Goal: Check status: Check status

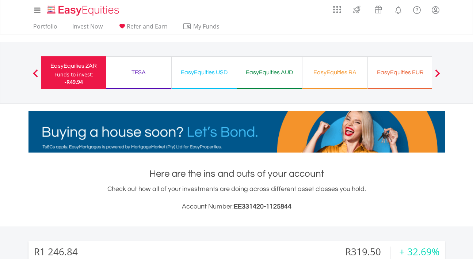
scroll to position [70, 139]
click at [41, 22] on ul "Portfolio Invest Now Refer and Earn My Funds Fund your accounts Withdraw Money …" at bounding box center [128, 27] width 200 height 14
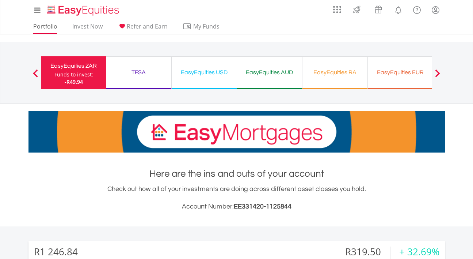
click at [41, 26] on link "Portfolio" at bounding box center [45, 28] width 30 height 11
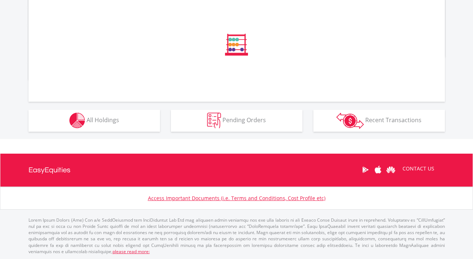
click at [130, 123] on button "Holdings All Holdings" at bounding box center [93, 121] width 131 height 22
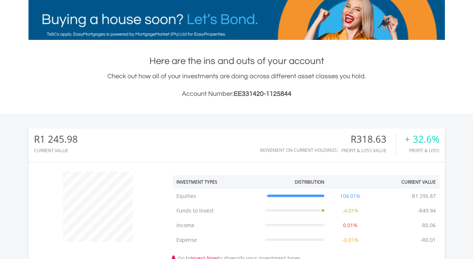
scroll to position [100, 0]
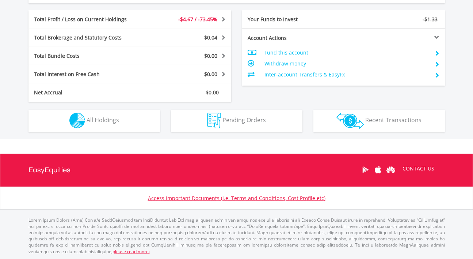
scroll to position [359, 0]
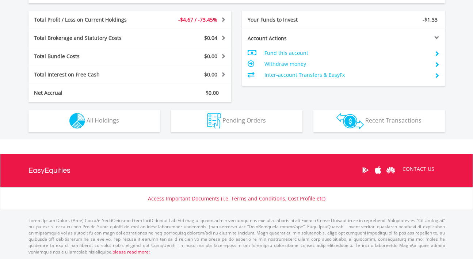
click at [144, 127] on button "Holdings All Holdings" at bounding box center [93, 121] width 131 height 22
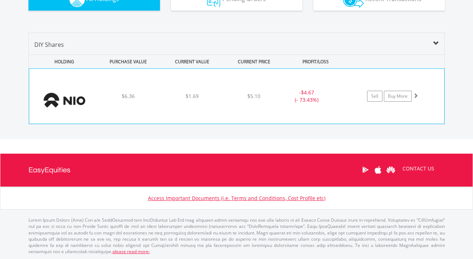
scroll to position [480, 0]
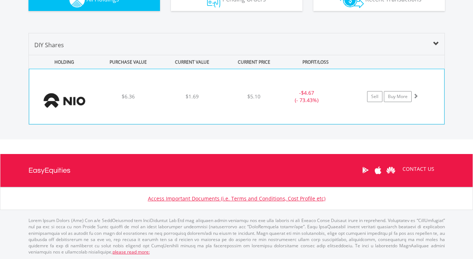
click at [342, 101] on div "- $4.67 (- 73.43%)" at bounding box center [315, 96] width 73 height 15
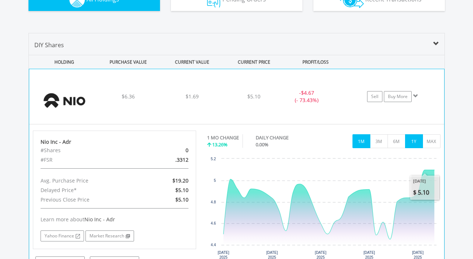
click at [415, 147] on button "1Y" at bounding box center [414, 141] width 18 height 14
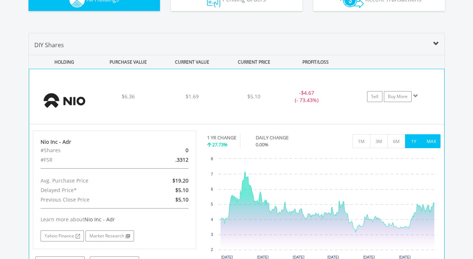
click at [436, 146] on button "MAX" at bounding box center [432, 141] width 18 height 14
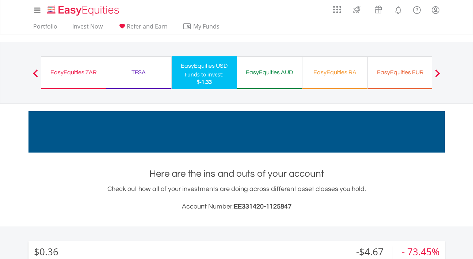
scroll to position [0, 0]
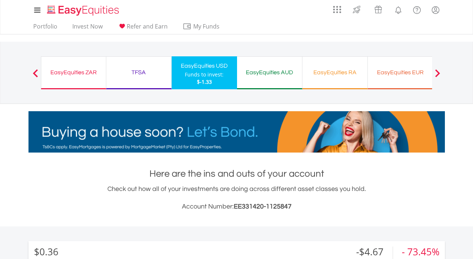
click at [156, 80] on div "TFSA Funds to invest: $-1.33" at bounding box center [138, 72] width 65 height 33
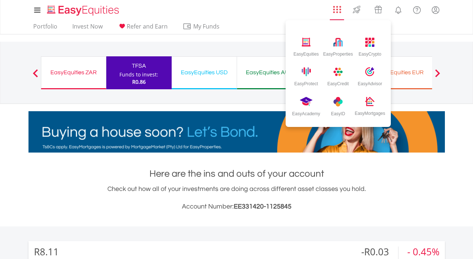
click at [337, 14] on li "EasyEquities EasyProperties EasyCrypto EasyProtect EasyCredit EasyAdvisor EasyA…" at bounding box center [337, 11] width 18 height 18
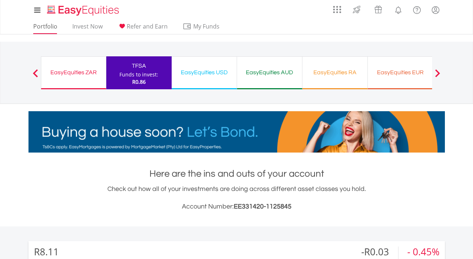
click at [49, 30] on link "Portfolio" at bounding box center [45, 28] width 30 height 11
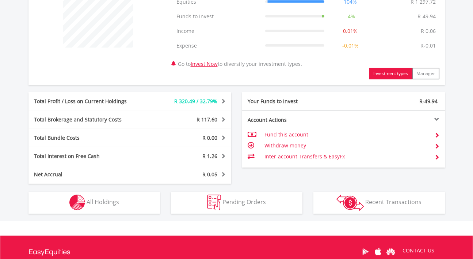
scroll to position [363, 0]
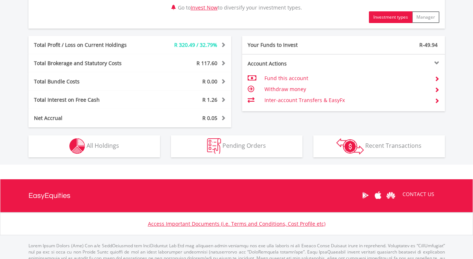
click at [145, 148] on button "Holdings All Holdings" at bounding box center [93, 146] width 131 height 22
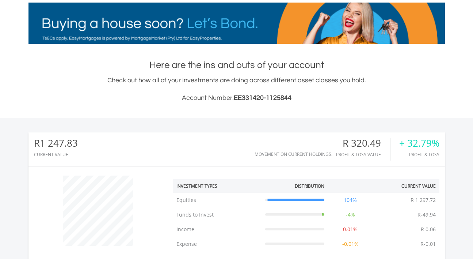
scroll to position [77, 0]
